Goal: Transaction & Acquisition: Purchase product/service

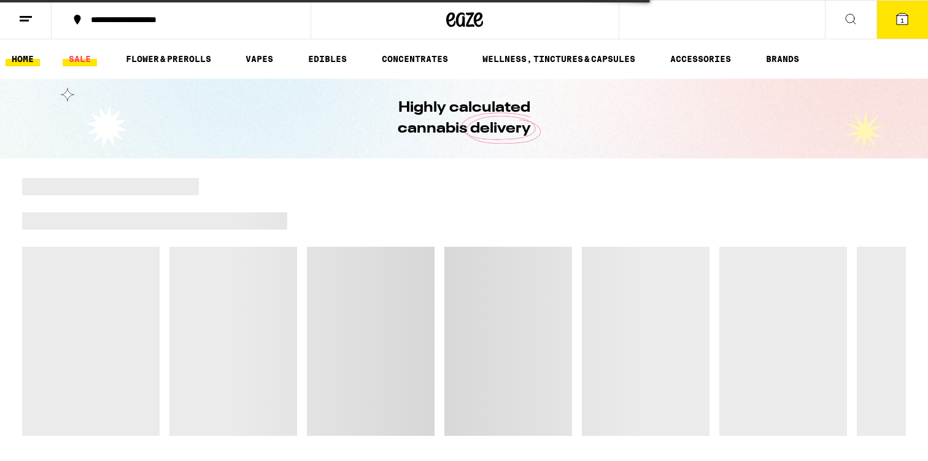
click at [74, 63] on link "SALE" at bounding box center [80, 59] width 34 height 15
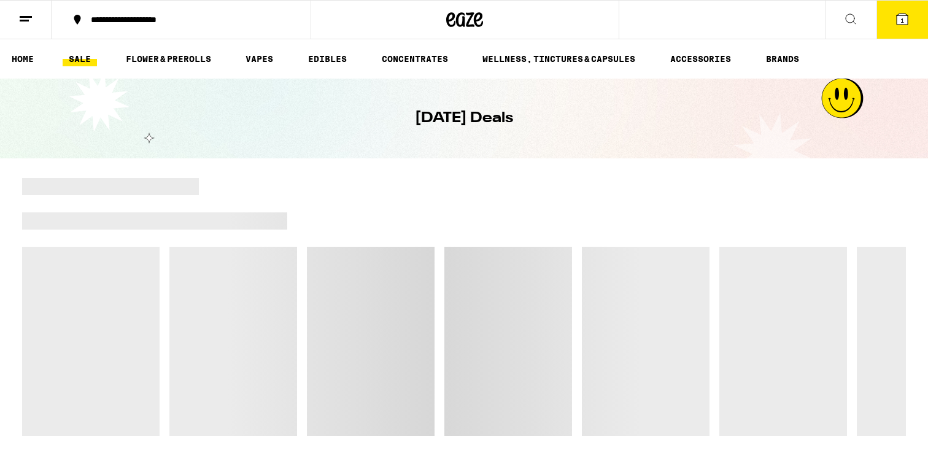
scroll to position [91, 0]
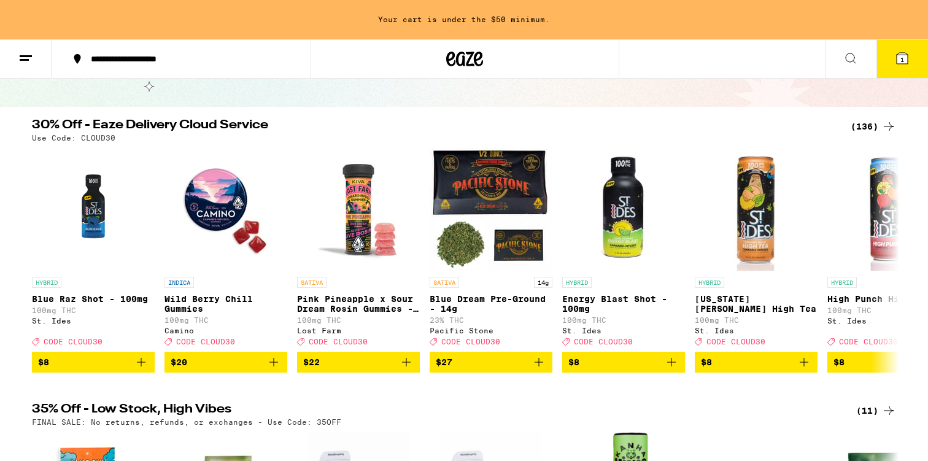
click at [877, 128] on div "(136)" at bounding box center [873, 126] width 45 height 15
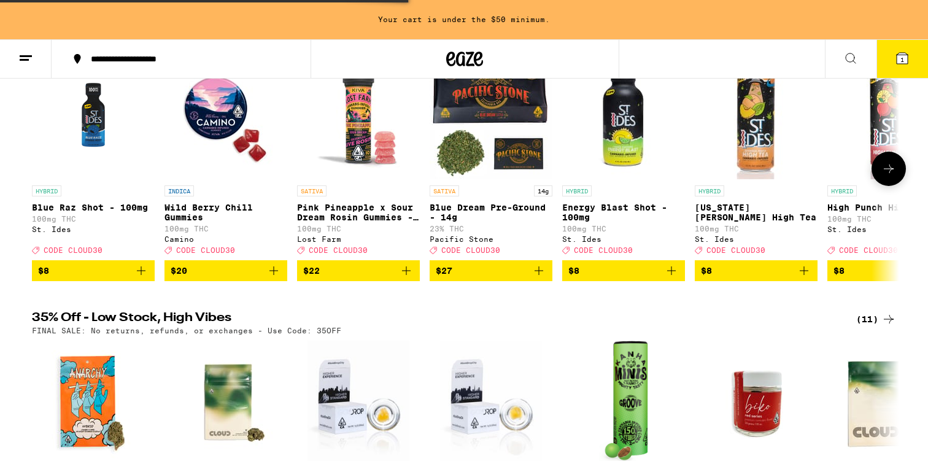
scroll to position [228, 0]
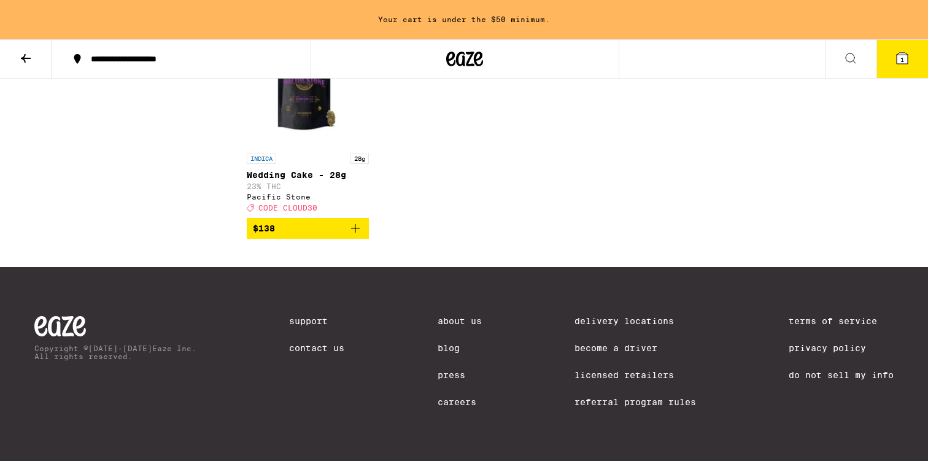
scroll to position [6748, 0]
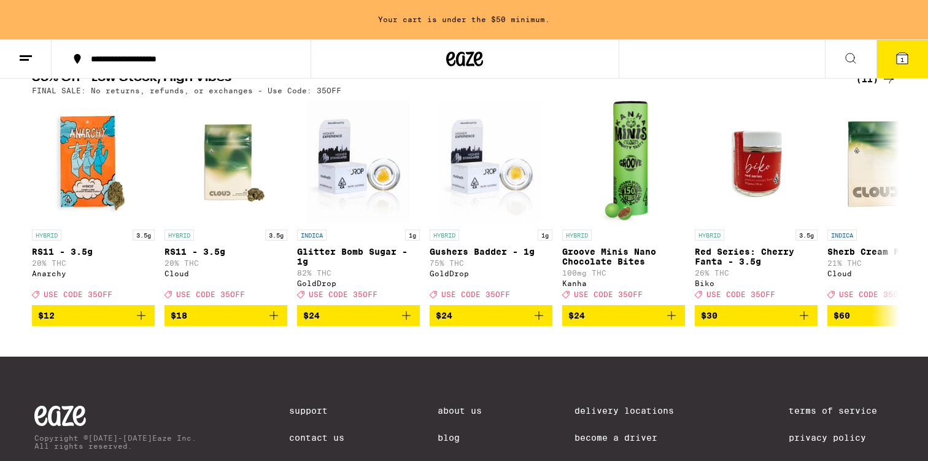
scroll to position [299, 0]
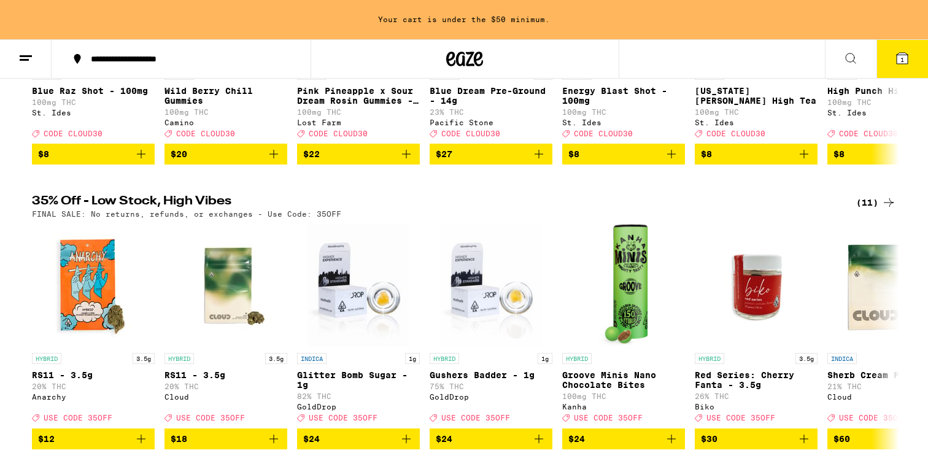
click at [876, 210] on div "(11)" at bounding box center [876, 202] width 40 height 15
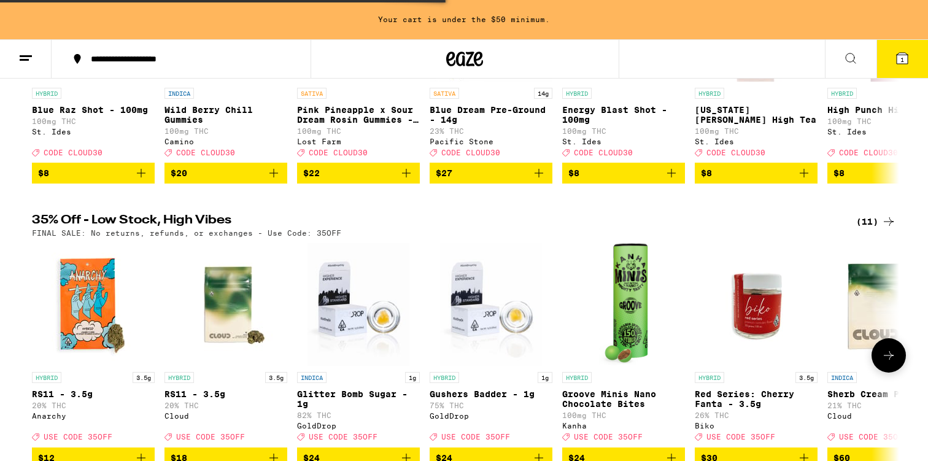
scroll to position [279, 0]
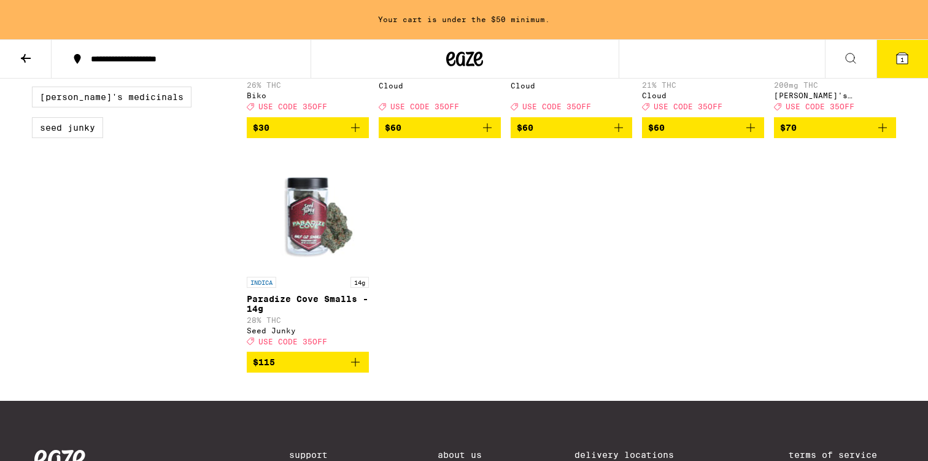
scroll to position [700, 0]
